Goal: Information Seeking & Learning: Learn about a topic

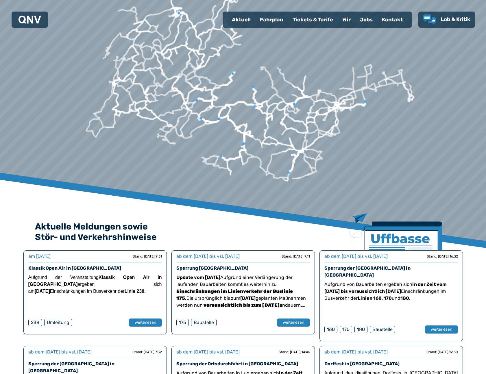
scroll to position [22, 0]
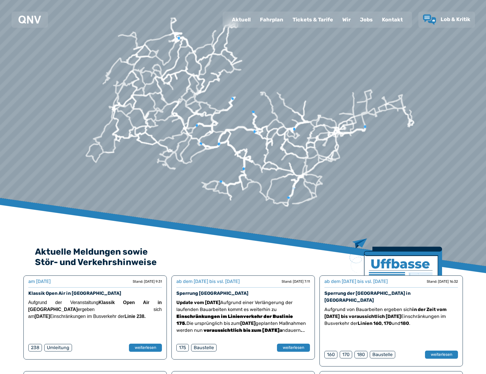
click at [278, 23] on div "Fahrplan" at bounding box center [271, 19] width 33 height 15
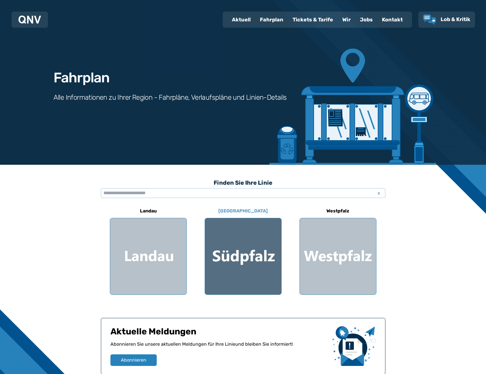
click at [236, 275] on div at bounding box center [243, 256] width 76 height 76
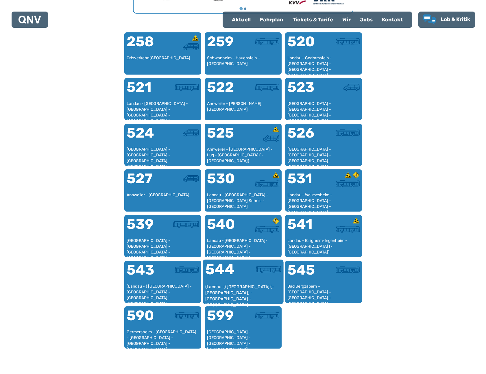
scroll to position [366, 0]
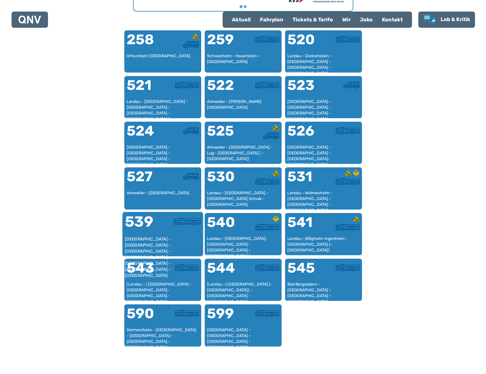
click at [156, 238] on div "Mörlheim - Queichheim - Landau Hbf - Innenstadt - Horst - Dammheim - Essingen -…" at bounding box center [163, 245] width 76 height 18
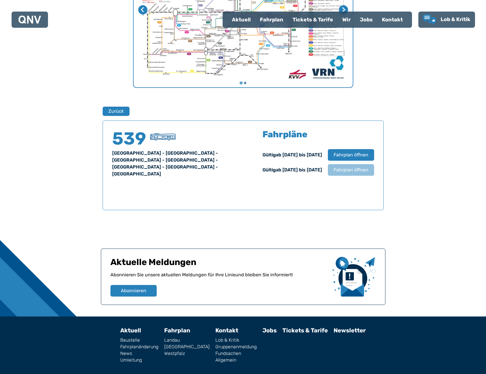
scroll to position [300, 0]
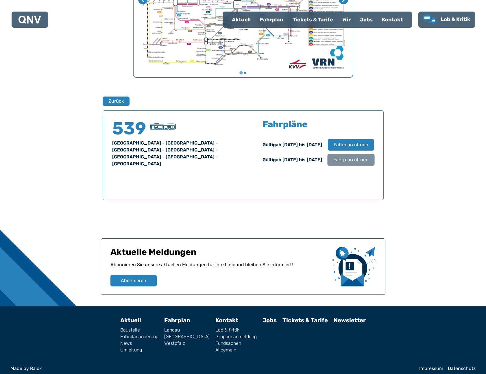
click at [361, 162] on span "Fahrplan öffnen" at bounding box center [350, 160] width 35 height 7
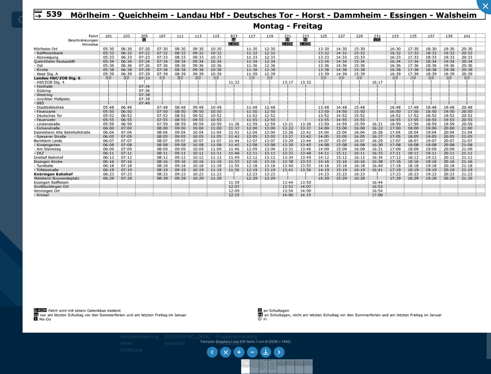
click at [280, 354] on li at bounding box center [278, 352] width 11 height 11
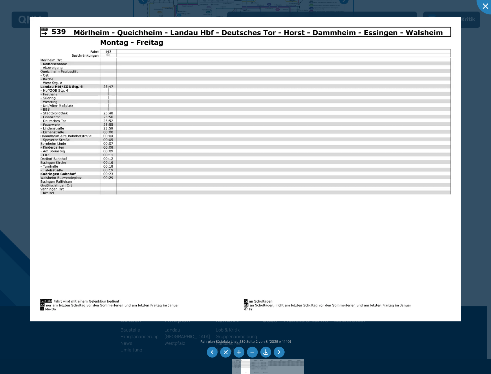
click at [275, 354] on li at bounding box center [278, 352] width 11 height 11
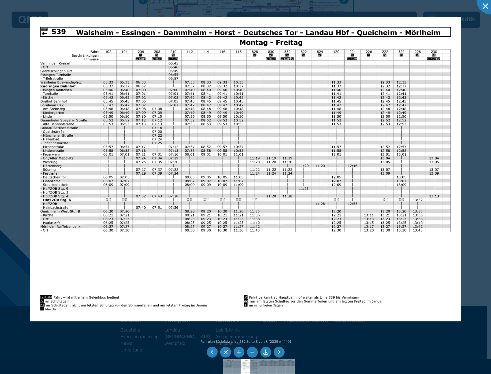
click at [280, 354] on li at bounding box center [278, 352] width 11 height 11
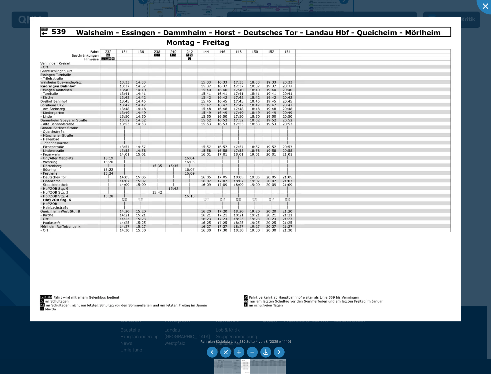
click at [280, 354] on li at bounding box center [278, 352] width 11 height 11
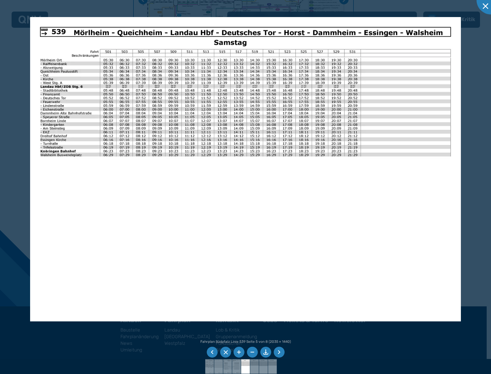
click at [278, 354] on li at bounding box center [278, 352] width 11 height 11
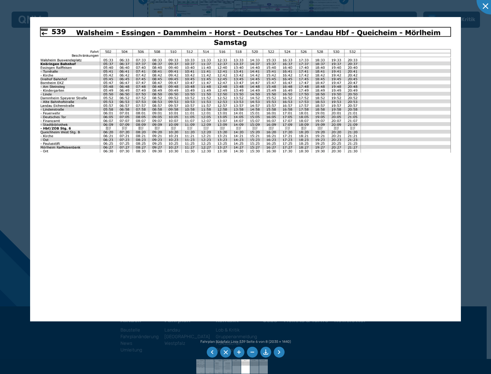
click at [278, 354] on li at bounding box center [278, 352] width 11 height 11
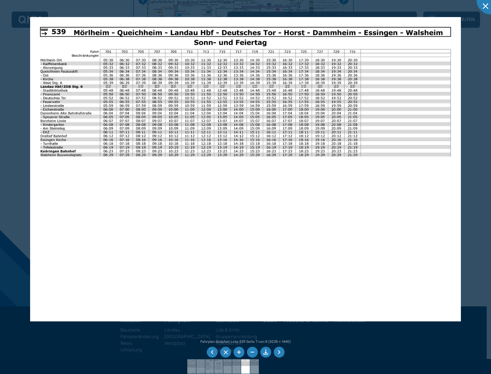
click at [279, 354] on li at bounding box center [278, 352] width 11 height 11
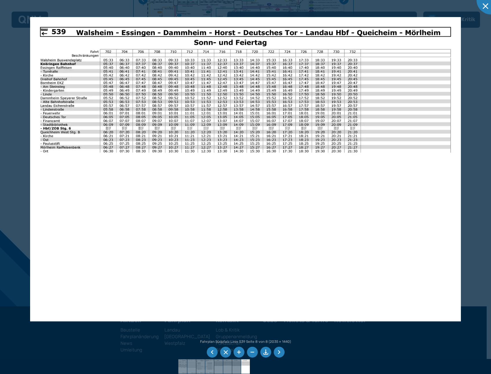
click at [279, 352] on li at bounding box center [278, 352] width 11 height 11
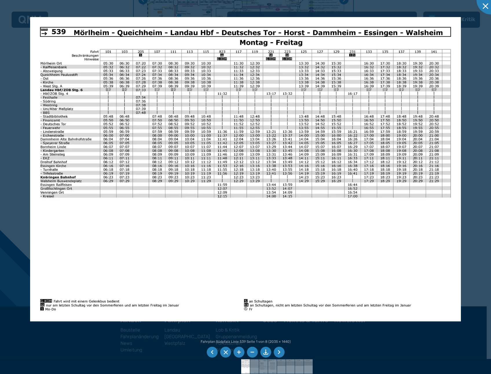
click at [279, 353] on li at bounding box center [278, 352] width 11 height 11
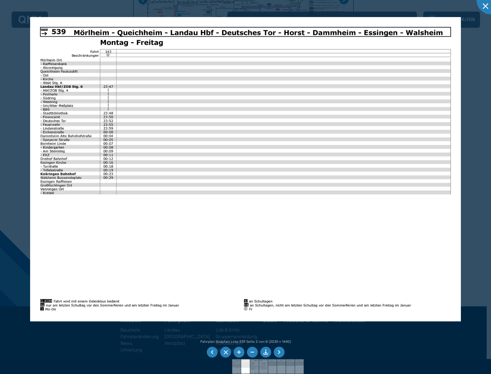
click at [279, 353] on li at bounding box center [278, 352] width 11 height 11
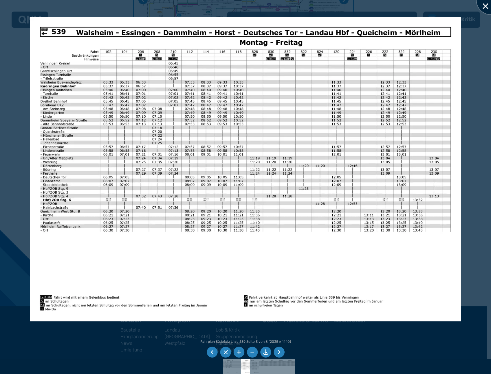
click at [486, 7] on div at bounding box center [490, 0] width 29 height 29
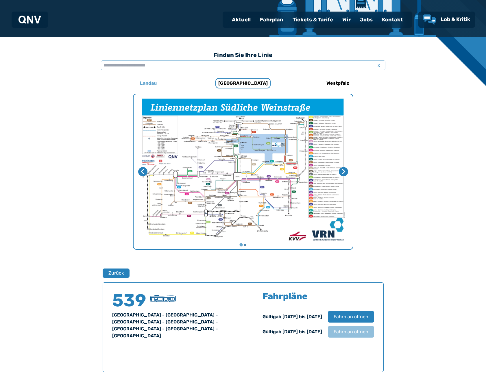
scroll to position [126, 0]
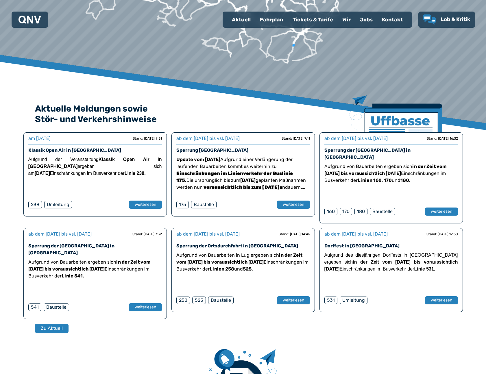
scroll to position [188, 0]
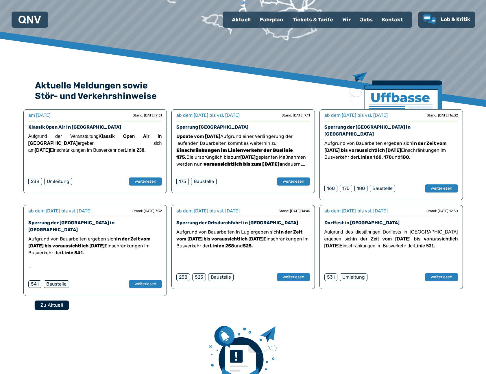
click at [60, 301] on button "Zu Aktuell" at bounding box center [51, 306] width 34 height 10
select select "*"
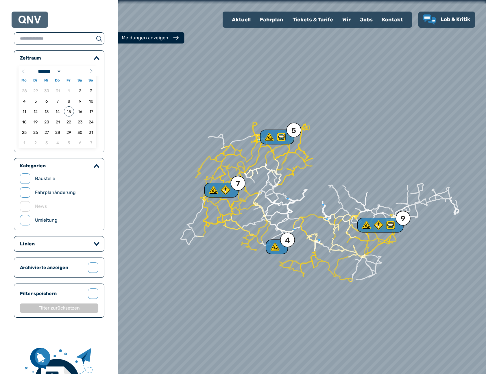
click at [154, 39] on div "Meldungen anzeigen" at bounding box center [145, 37] width 47 height 7
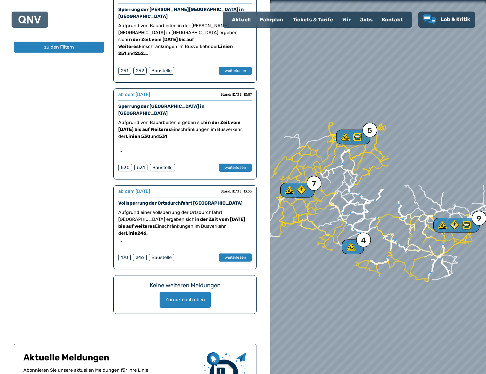
scroll to position [2097, 0]
